Goal: Task Accomplishment & Management: Complete application form

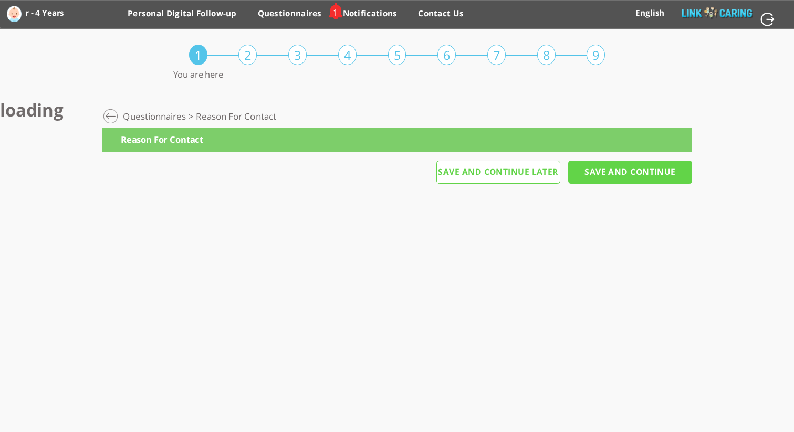
drag, startPoint x: 256, startPoint y: 112, endPoint x: 363, endPoint y: 136, distance: 109.3
click at [274, 116] on span "Reason For Contact" at bounding box center [236, 120] width 80 height 16
click at [629, 182] on input "Save And Continue" at bounding box center [630, 172] width 124 height 23
click at [630, 173] on input "Save And Continue" at bounding box center [630, 172] width 124 height 23
click at [765, 23] on input "button" at bounding box center [768, 19] width 17 height 15
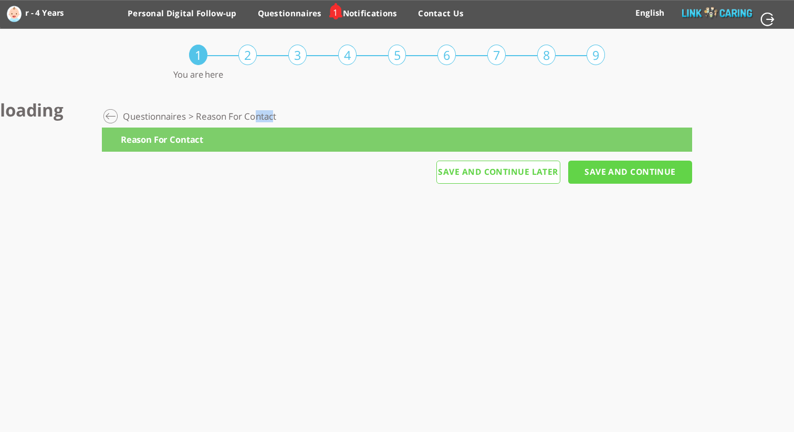
type input "YES"
type input "NO"
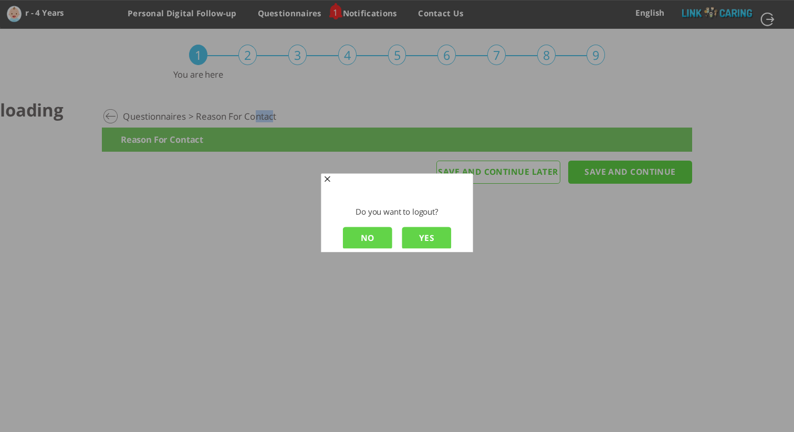
scroll to position [1, 0]
click at [427, 237] on input "YES" at bounding box center [427, 237] width 50 height 23
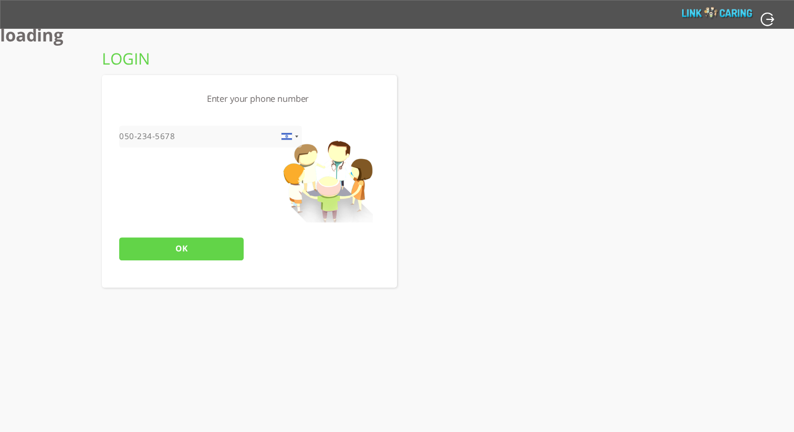
click at [176, 134] on input "tel" at bounding box center [210, 136] width 183 height 23
type input "0504423086"
click at [184, 243] on input "OK" at bounding box center [181, 248] width 124 height 23
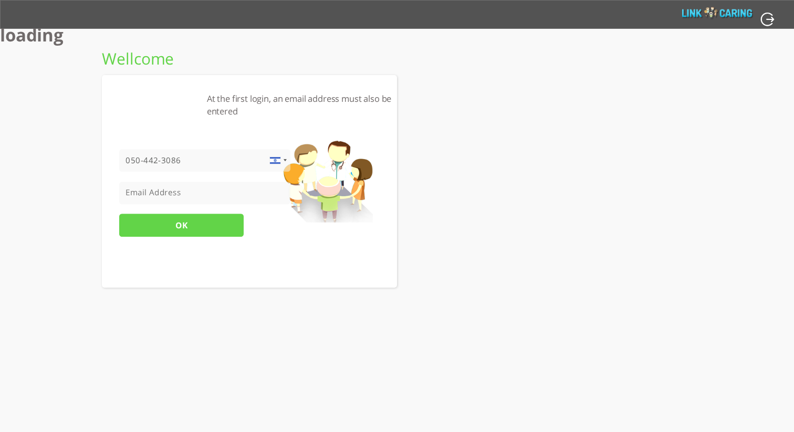
click at [217, 186] on input "tel" at bounding box center [204, 193] width 171 height 23
paste input "[EMAIL_ADDRESS][DOMAIN_NAME]"
type input "[EMAIL_ADDRESS][DOMAIN_NAME]"
click at [214, 222] on input "OK" at bounding box center [181, 225] width 124 height 23
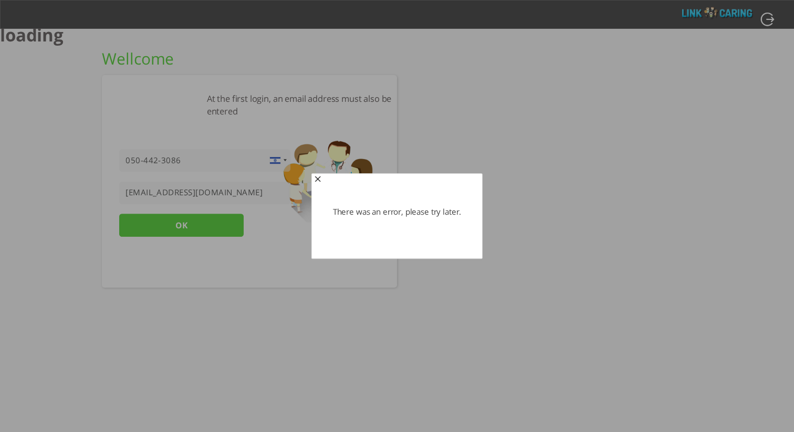
click at [317, 177] on span "button" at bounding box center [317, 180] width 8 height 8
